Goal: Task Accomplishment & Management: Manage account settings

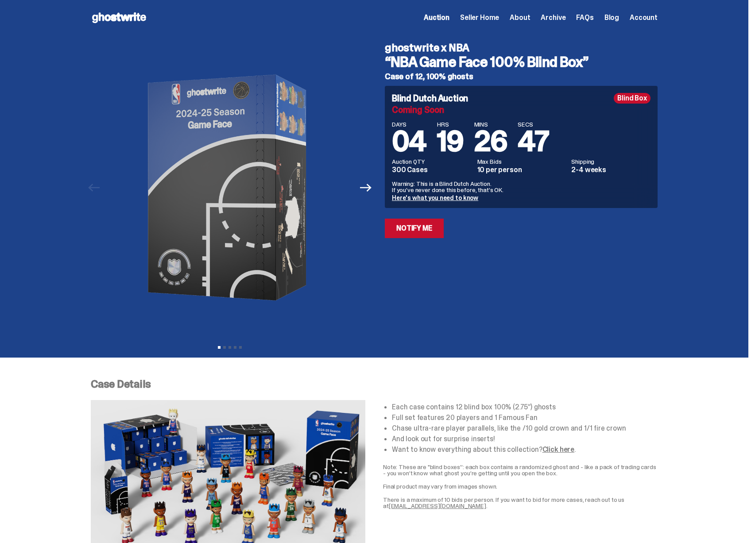
scroll to position [961, 0]
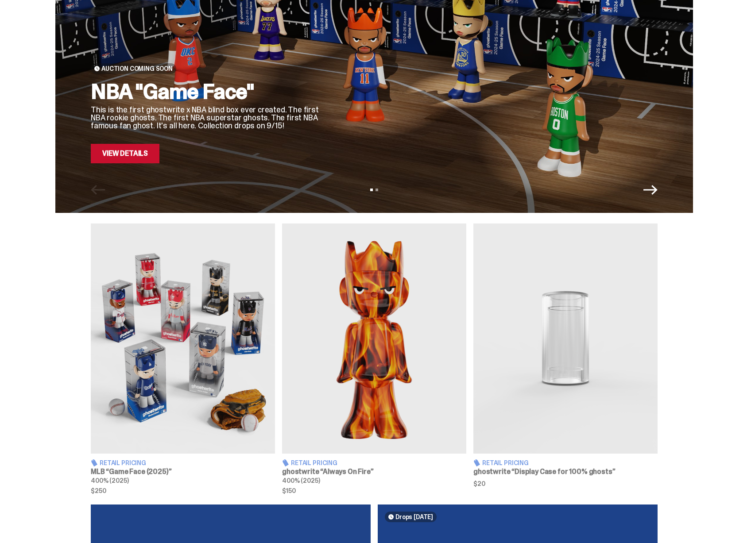
scroll to position [189, 0]
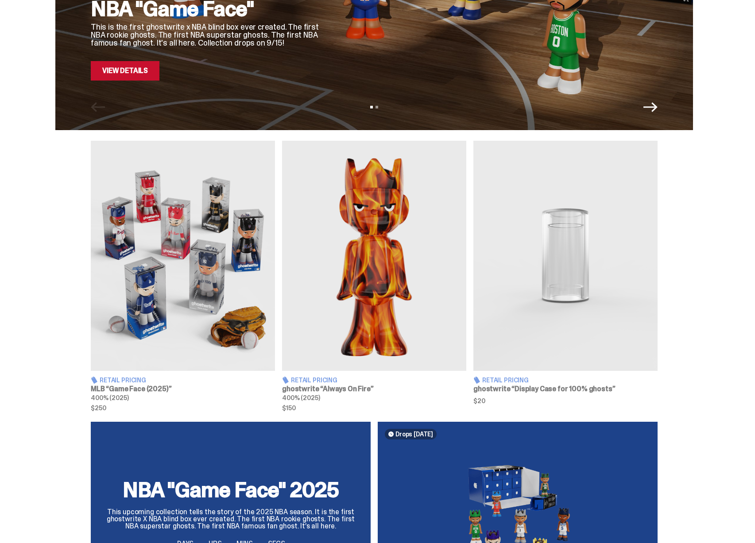
click at [520, 286] on img at bounding box center [565, 256] width 184 height 230
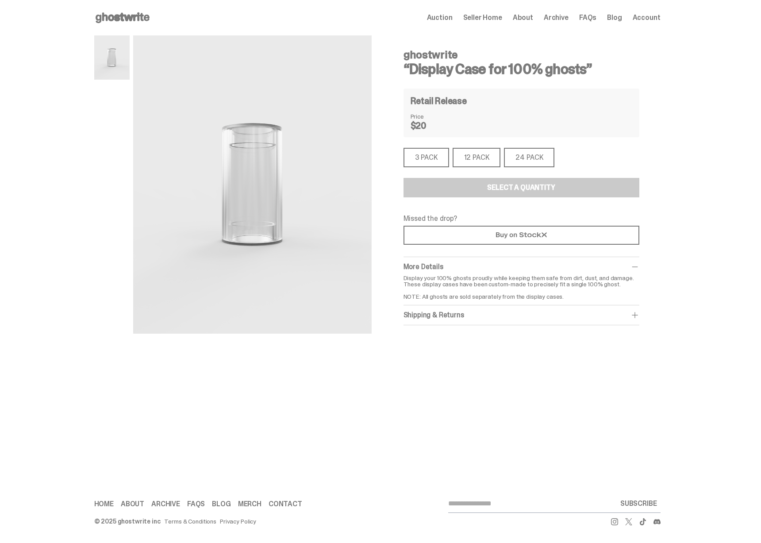
click at [489, 17] on span "Seller Home" at bounding box center [483, 17] width 39 height 7
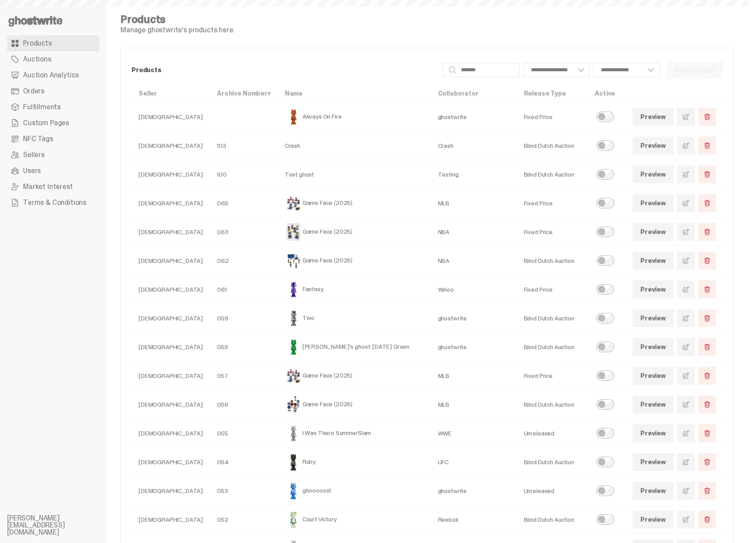
type input "*******"
select select
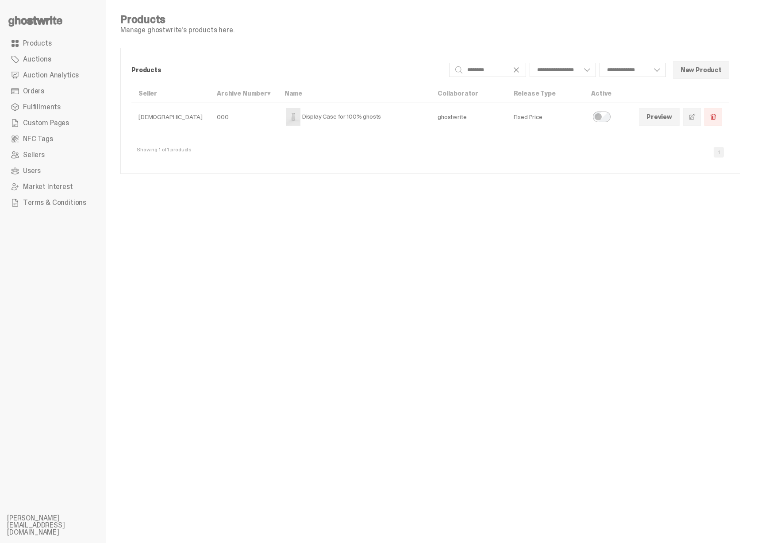
type input "*******"
click at [691, 114] on span at bounding box center [692, 116] width 7 height 7
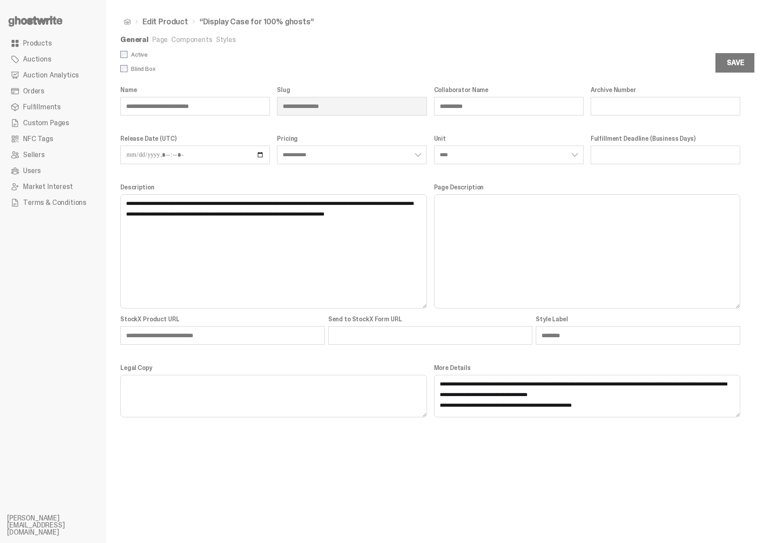
click at [222, 42] on link "Styles" at bounding box center [226, 39] width 20 height 9
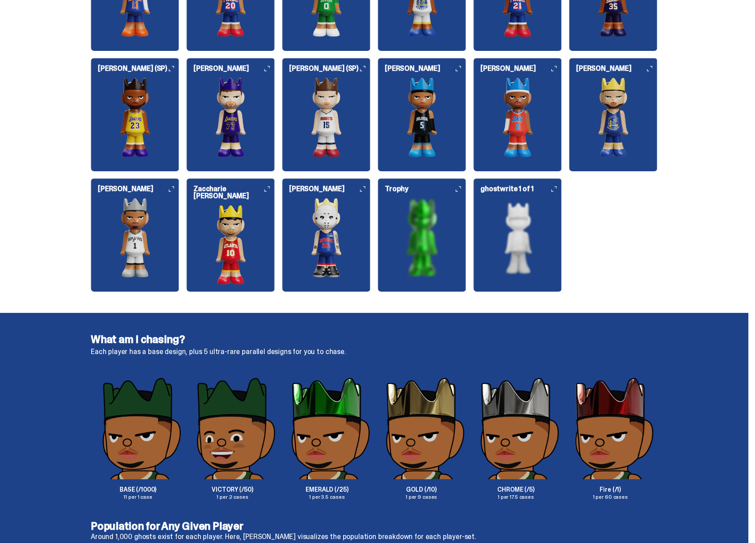
scroll to position [1152, 0]
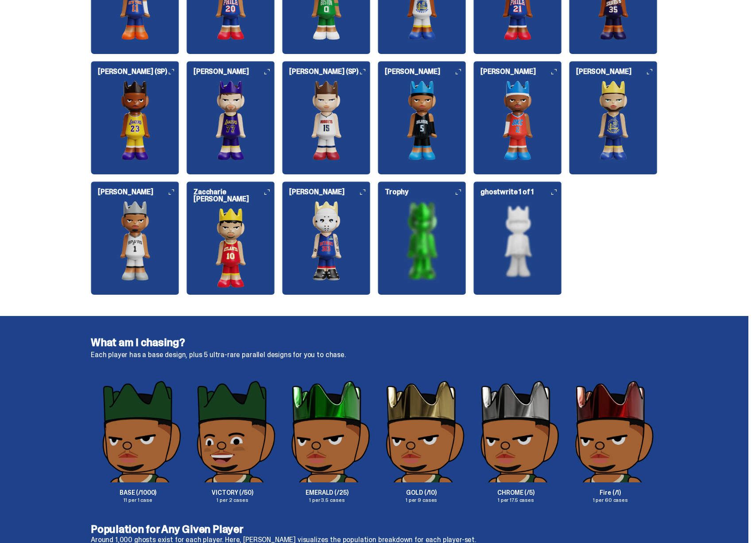
click at [521, 246] on img at bounding box center [517, 241] width 89 height 80
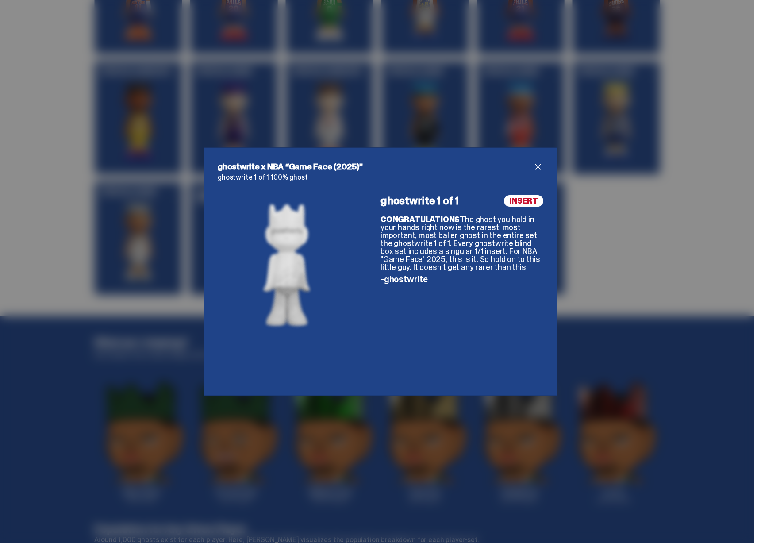
drag, startPoint x: 513, startPoint y: 194, endPoint x: 527, endPoint y: 201, distance: 15.6
click at [519, 197] on span "INSERT" at bounding box center [523, 201] width 39 height 12
click at [528, 201] on span "INSERT" at bounding box center [523, 201] width 39 height 12
click at [621, 221] on div "ghostwrite x NBA “Game Face (2025)” ghostwrite 1 of 1 100% ghost ghostwrite 1 o…" at bounding box center [380, 271] width 761 height 543
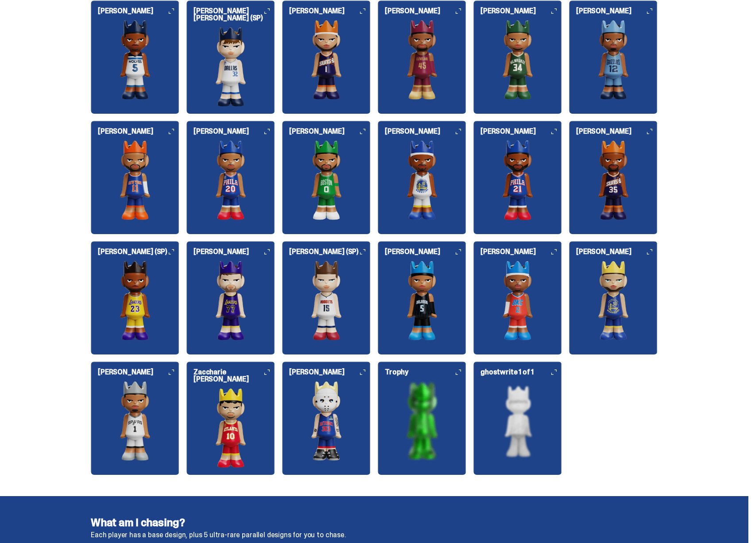
scroll to position [961, 0]
